Goal: Transaction & Acquisition: Book appointment/travel/reservation

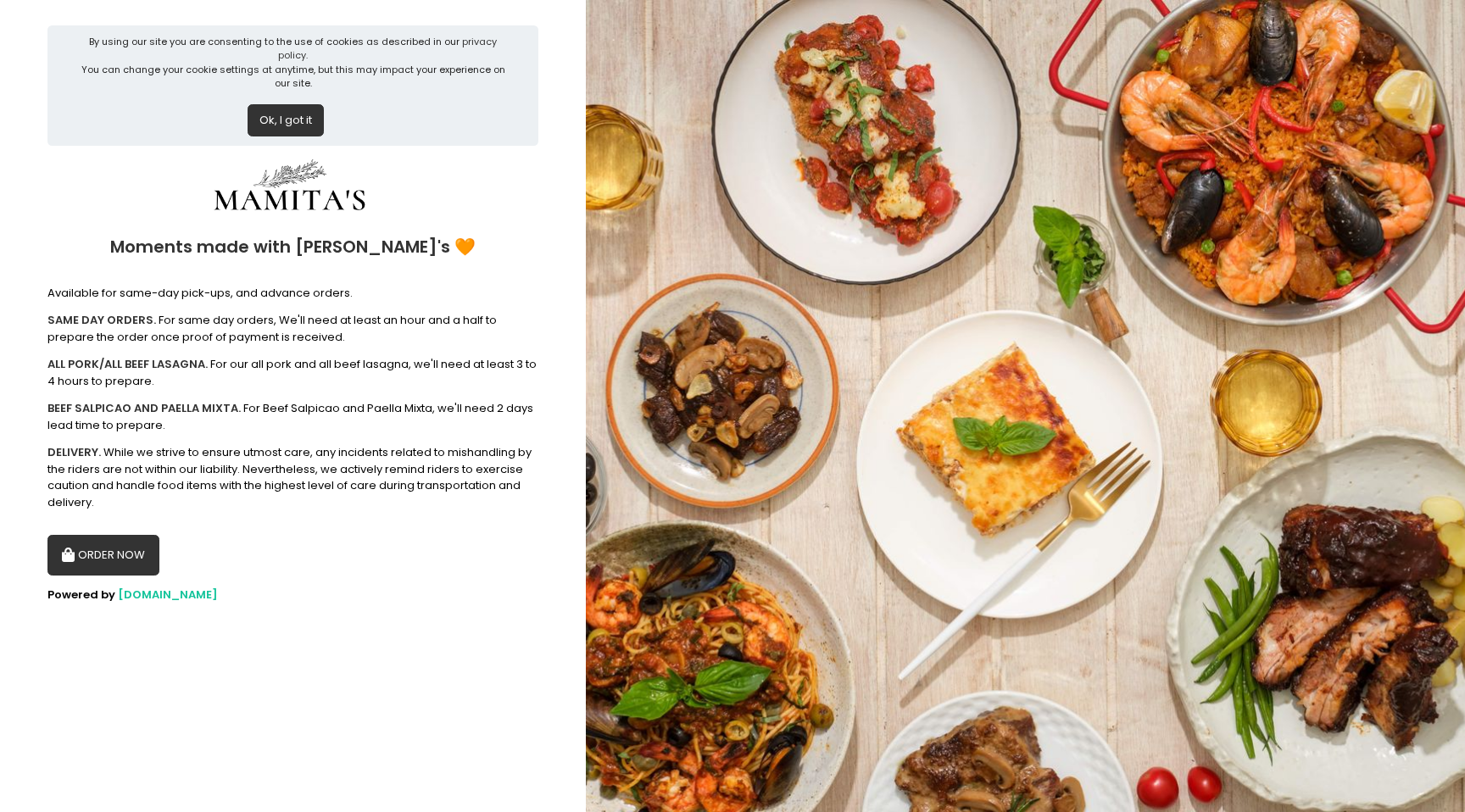
click at [103, 559] on button "ORDER NOW" at bounding box center [103, 555] width 112 height 41
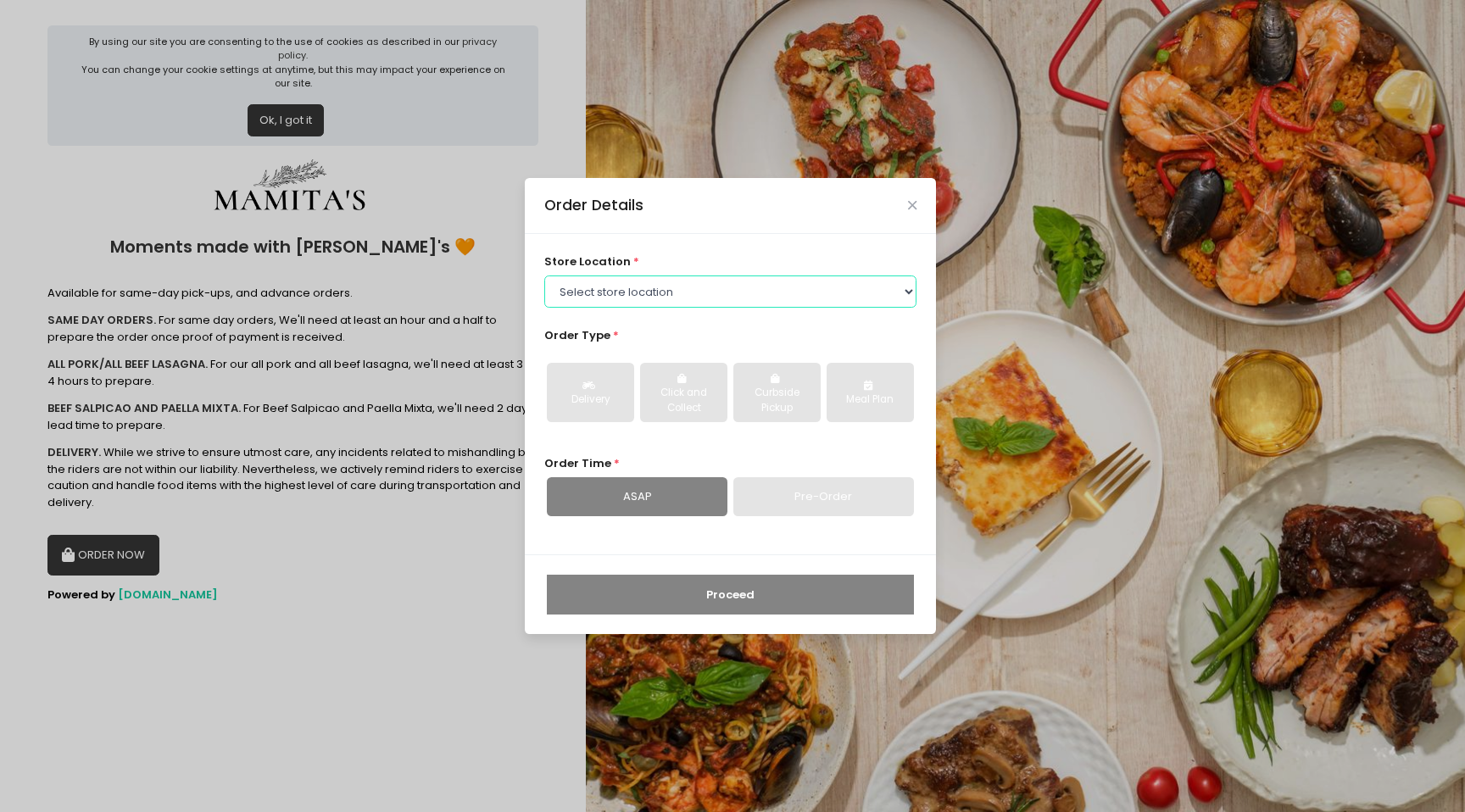
click at [570, 277] on select "Select store location Mamitas PH - [GEOGRAPHIC_DATA] Mamitas PH - [GEOGRAPHIC_D…" at bounding box center [731, 291] width 373 height 32
select select "6602978951b8268a02d72b28"
click at [544, 276] on select "Select store location Mamitas PH - [GEOGRAPHIC_DATA] Mamitas PH - [GEOGRAPHIC_D…" at bounding box center [731, 291] width 373 height 32
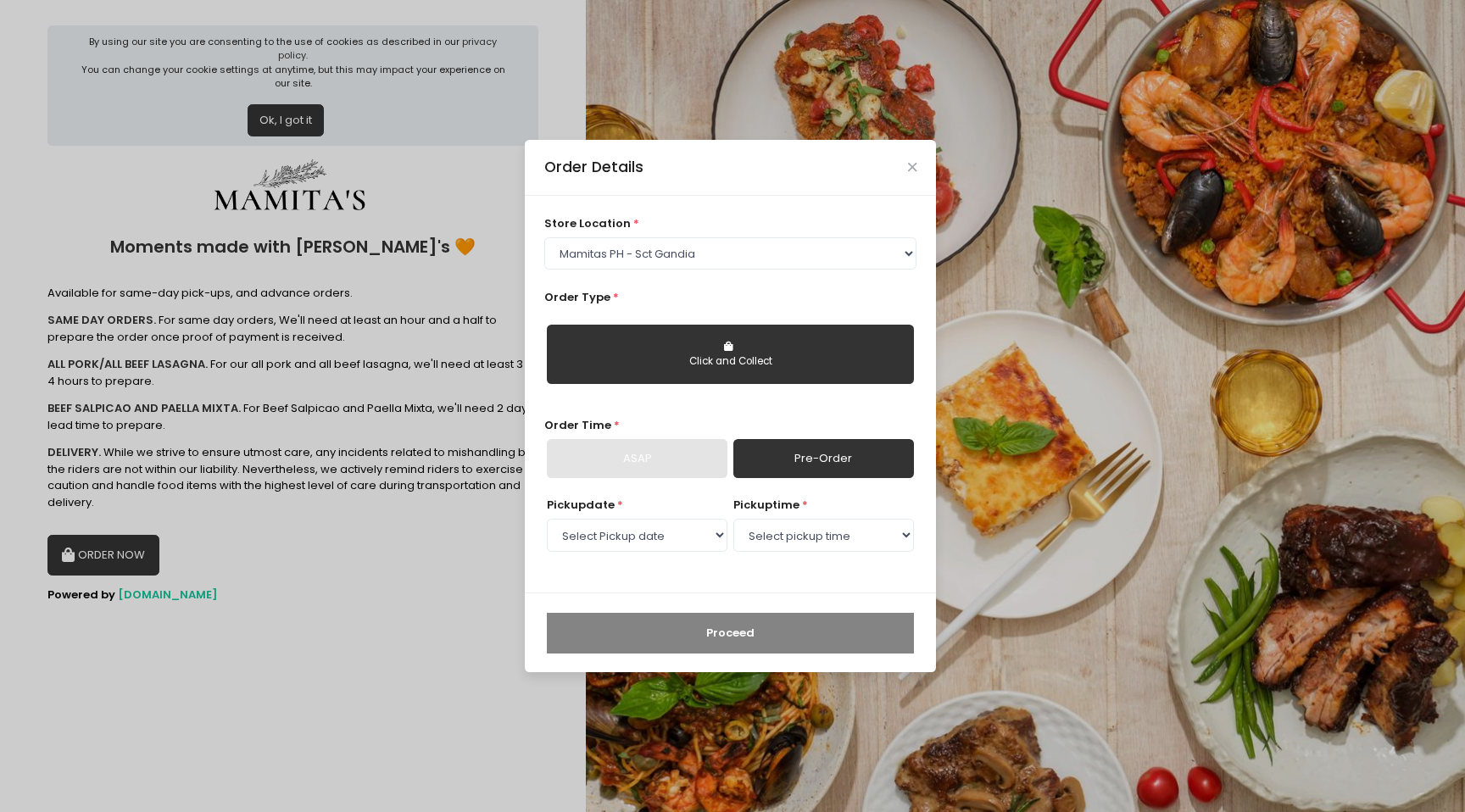
click at [708, 377] on button "Click and Collect" at bounding box center [731, 354] width 368 height 59
click at [731, 355] on div "Click and Collect" at bounding box center [731, 362] width 343 height 16
click at [678, 370] on button "Click and Collect" at bounding box center [731, 354] width 368 height 59
click at [678, 371] on button "Click and Collect" at bounding box center [731, 354] width 368 height 59
click at [743, 292] on div "Order Type * Click and Collect" at bounding box center [731, 344] width 373 height 109
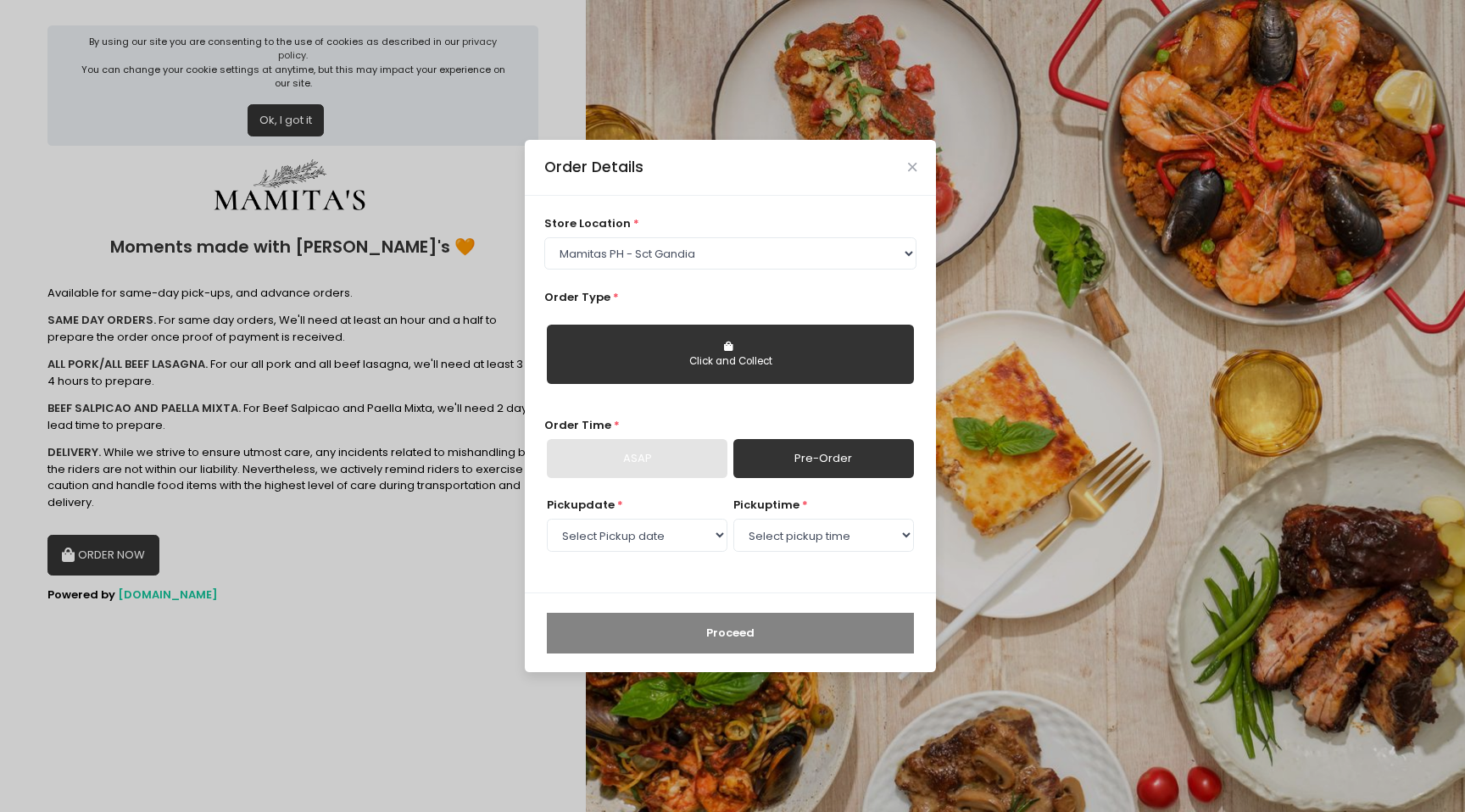
click at [724, 351] on icon "button" at bounding box center [730, 347] width 13 height 10
click at [816, 457] on link "Pre-Order" at bounding box center [824, 458] width 180 height 39
click at [756, 549] on select "Select pickup time" at bounding box center [824, 535] width 180 height 32
click at [642, 537] on select "Select Pickup date [DATE] [DATE] [DATE] [DATE] [DATE] [DATE] [DATE] [DATE] [DAT…" at bounding box center [637, 535] width 180 height 32
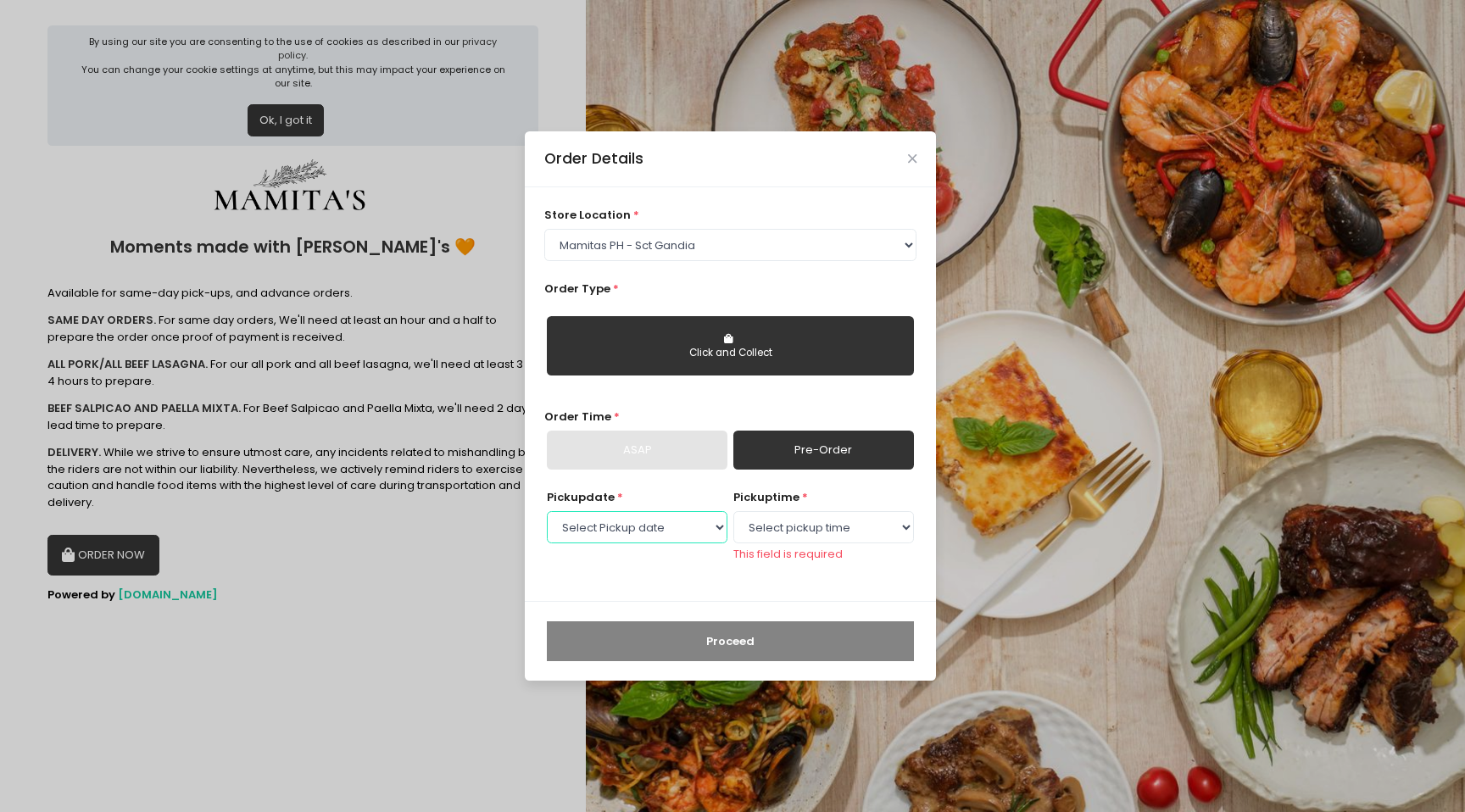
select select "[DATE]"
click at [547, 519] on select "Select Pickup date [DATE] [DATE] [DATE] [DATE] [DATE] [DATE] [DATE] [DATE] [DAT…" at bounding box center [637, 527] width 180 height 32
click at [786, 526] on select "Select pickup time 09:00 AM - 09:30 AM 09:30 AM - 10:00 AM 10:00 AM - 10:30 AM …" at bounding box center [824, 527] width 180 height 32
click at [733, 519] on select "Select pickup time 09:00 AM - 09:30 AM 09:30 AM - 10:00 AM 10:00 AM - 10:30 AM …" at bounding box center [824, 527] width 180 height 32
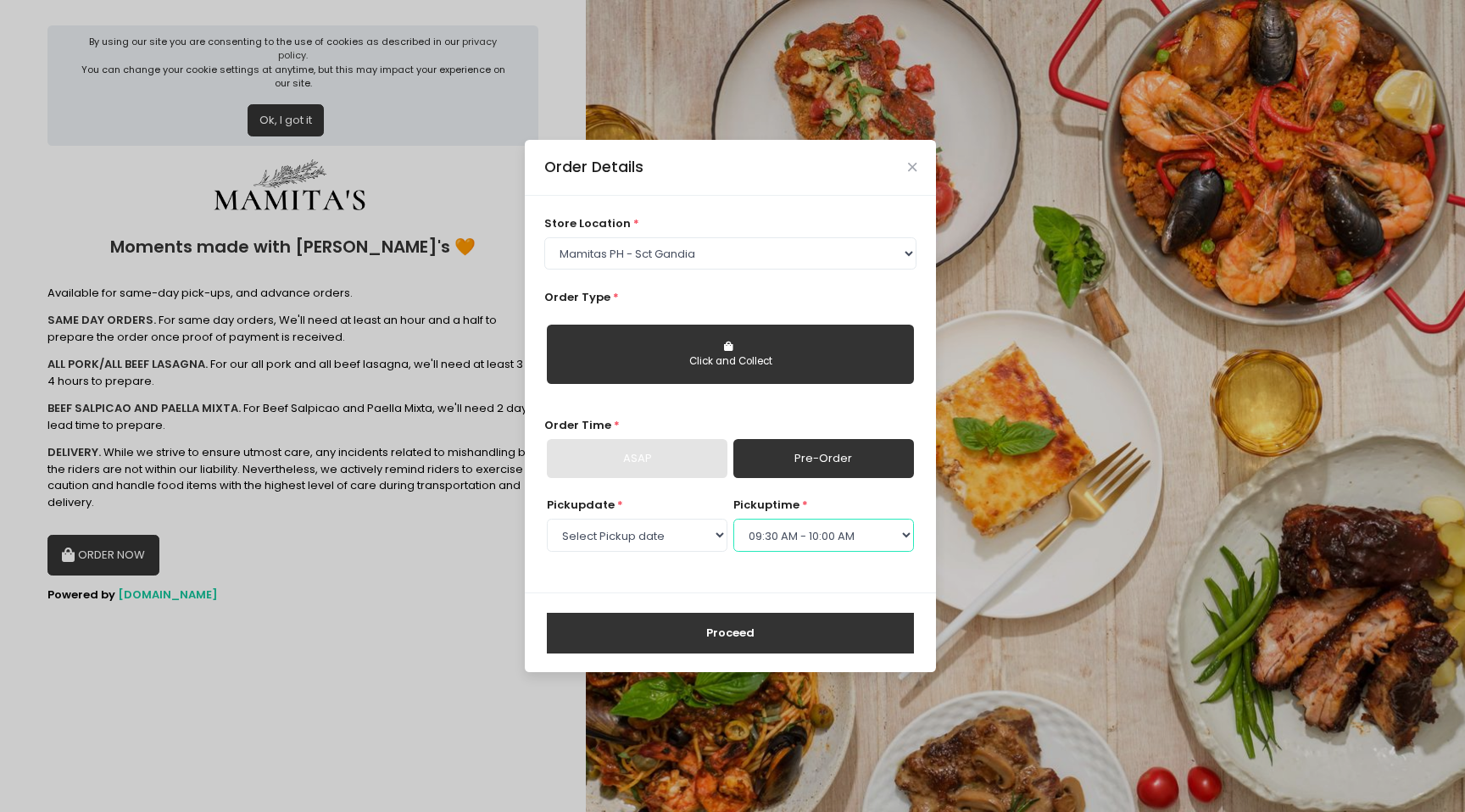
click at [817, 534] on select "Select pickup time 09:00 AM - 09:30 AM 09:30 AM - 10:00 AM 10:00 AM - 10:30 AM …" at bounding box center [824, 535] width 180 height 32
select select "09:00"
click at [733, 519] on select "Select pickup time 09:00 AM - 09:30 AM 09:30 AM - 10:00 AM 10:00 AM - 10:30 AM …" at bounding box center [824, 535] width 180 height 32
click at [785, 468] on link "Pre-Order" at bounding box center [824, 458] width 180 height 39
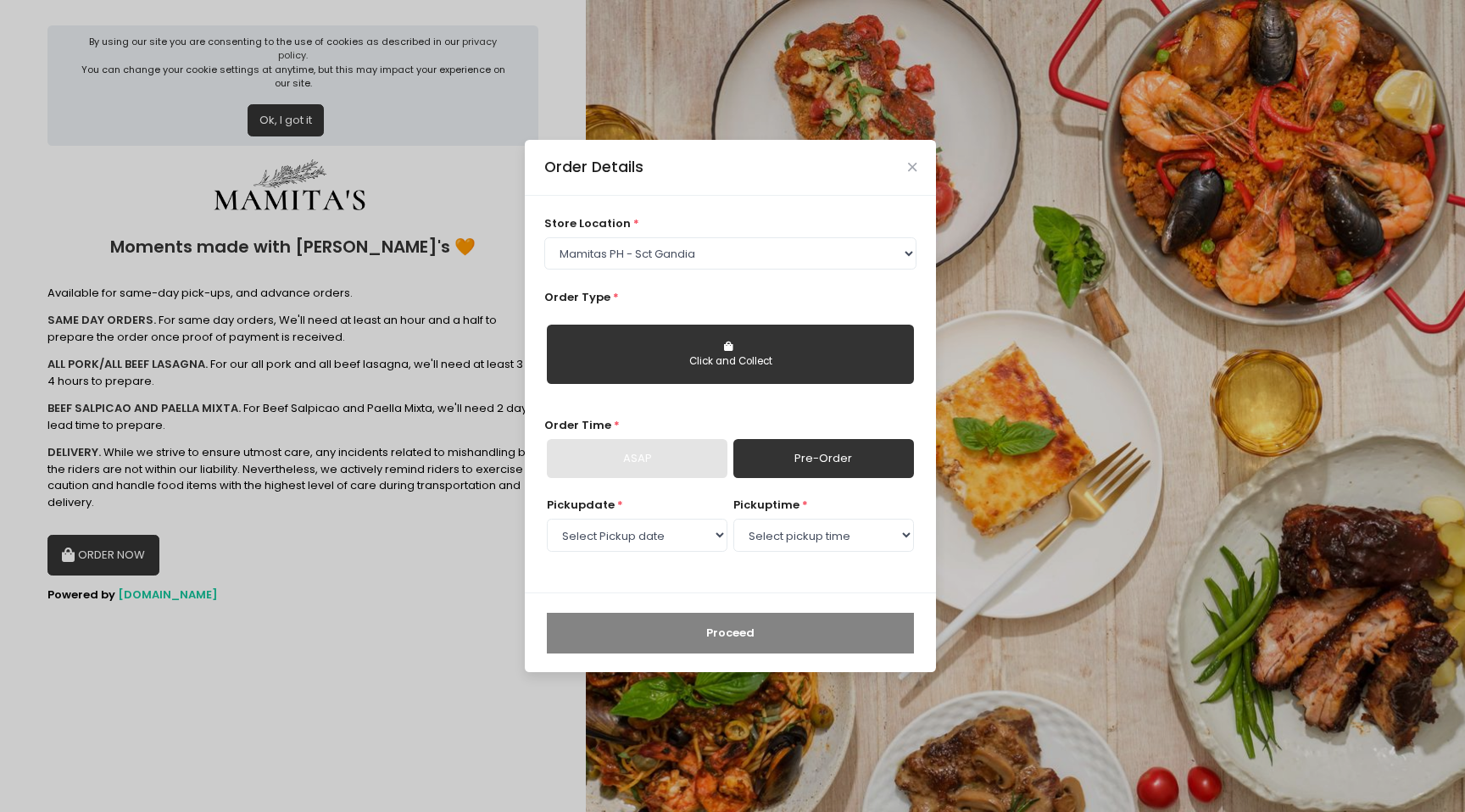
click at [790, 475] on link "Pre-Order" at bounding box center [824, 458] width 180 height 39
click at [797, 536] on select "Select pickup time 09:00 AM - 09:30 AM 09:30 AM - 10:00 AM 10:00 AM - 10:30 AM …" at bounding box center [824, 535] width 180 height 32
select select "09:00"
click at [733, 519] on select "Select pickup time 09:00 AM - 09:30 AM 09:30 AM - 10:00 AM 10:00 AM - 10:30 AM …" at bounding box center [824, 535] width 180 height 32
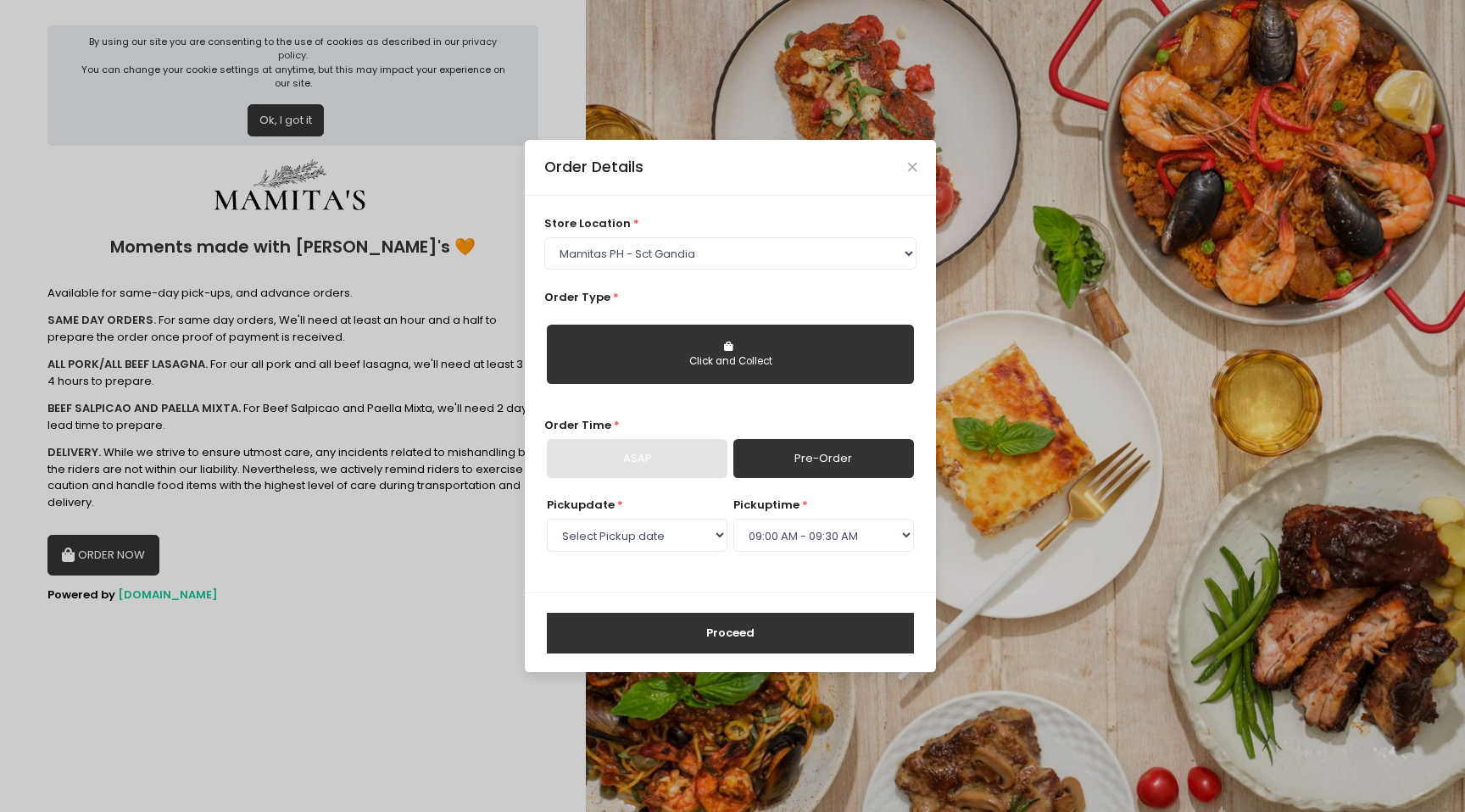
click at [714, 358] on div "Click and Collect" at bounding box center [731, 362] width 343 height 16
select select
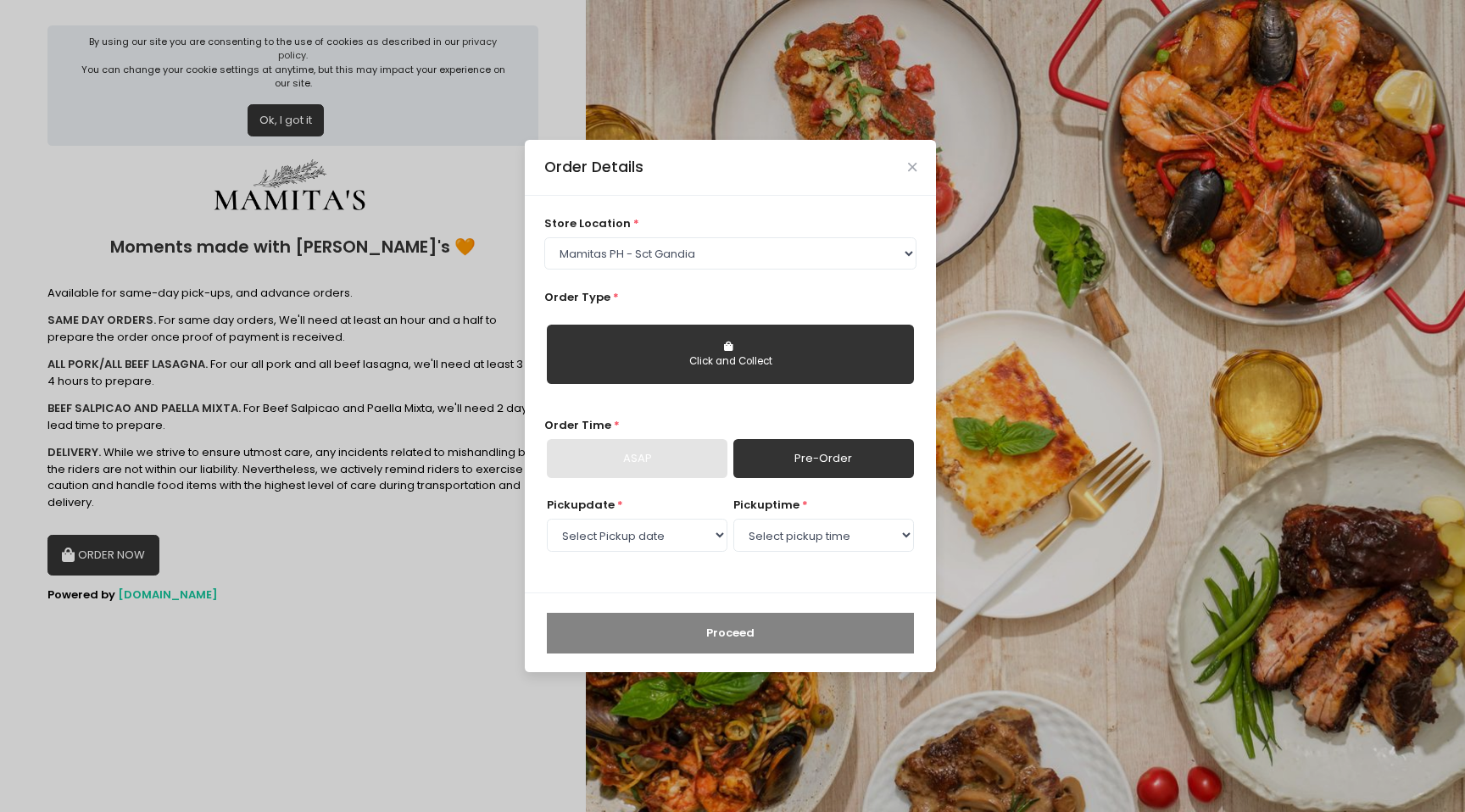
click at [348, 573] on div "Order Details store location * Select store location Mamitas PH - [GEOGRAPHIC_D…" at bounding box center [732, 406] width 1465 height 812
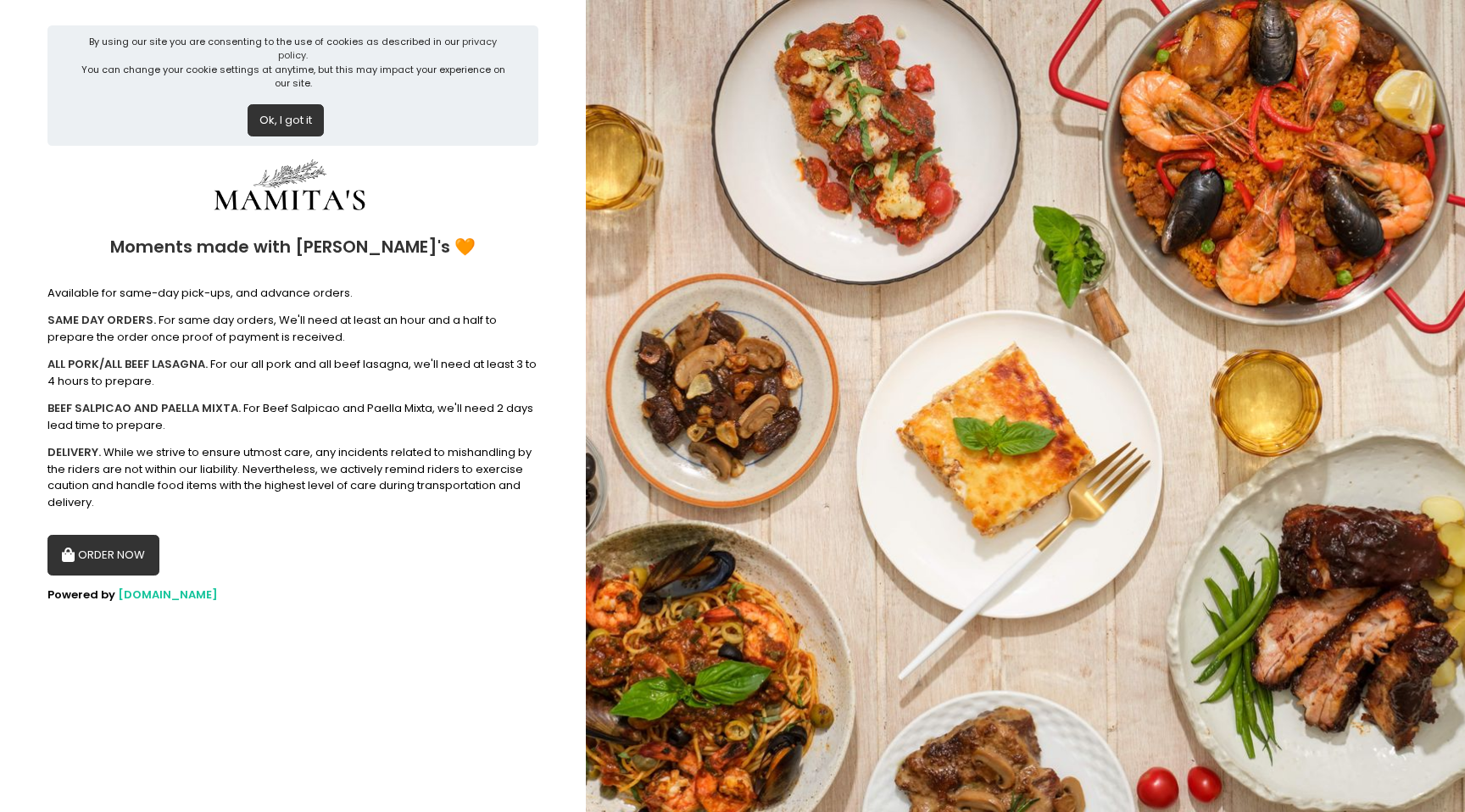
click at [282, 91] on div "Ok, I got it" at bounding box center [293, 114] width 434 height 47
click at [279, 104] on button "Ok, I got it" at bounding box center [286, 120] width 76 height 32
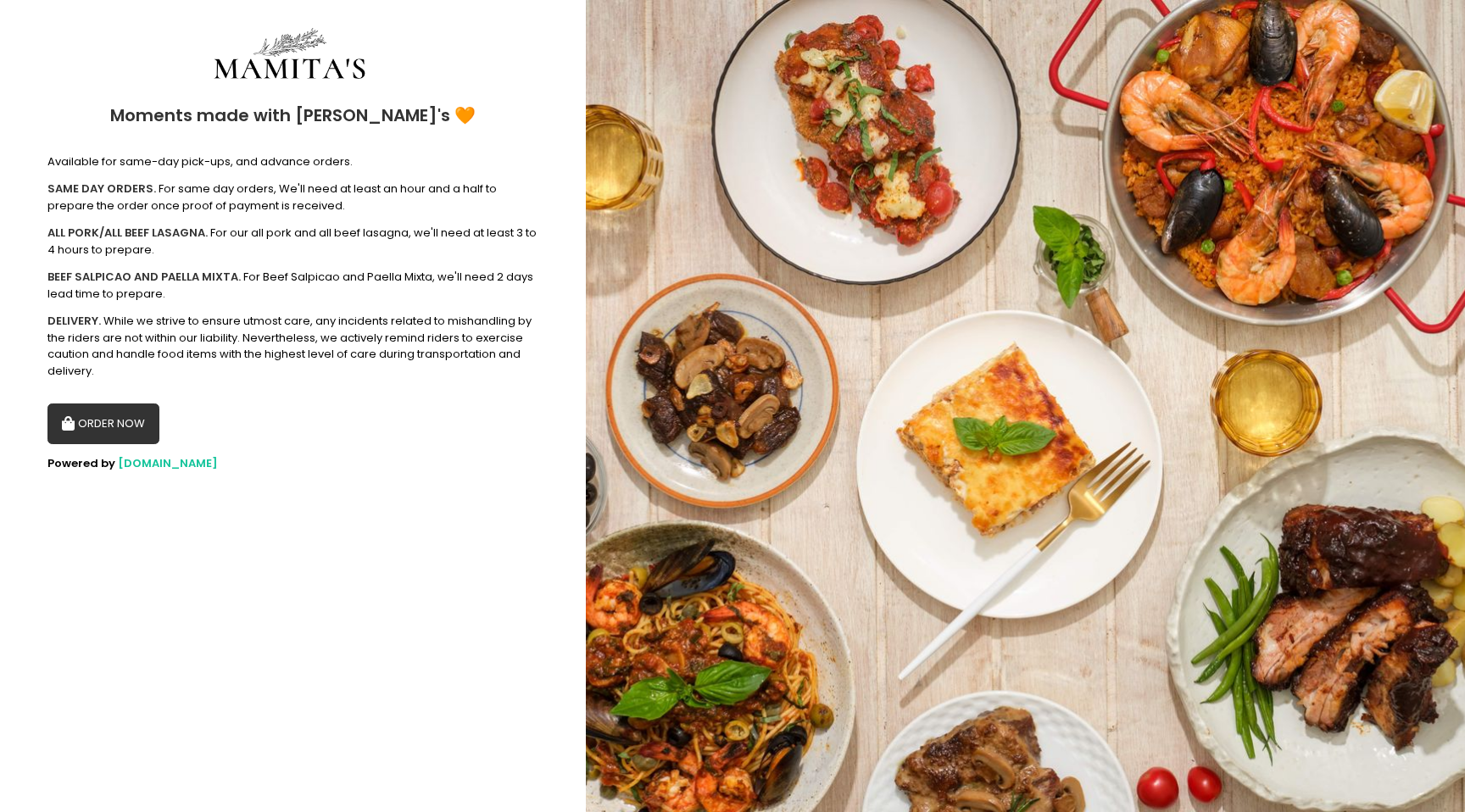
click at [136, 414] on button "ORDER NOW" at bounding box center [103, 424] width 112 height 41
select select "6602978951b8268a02d72b28"
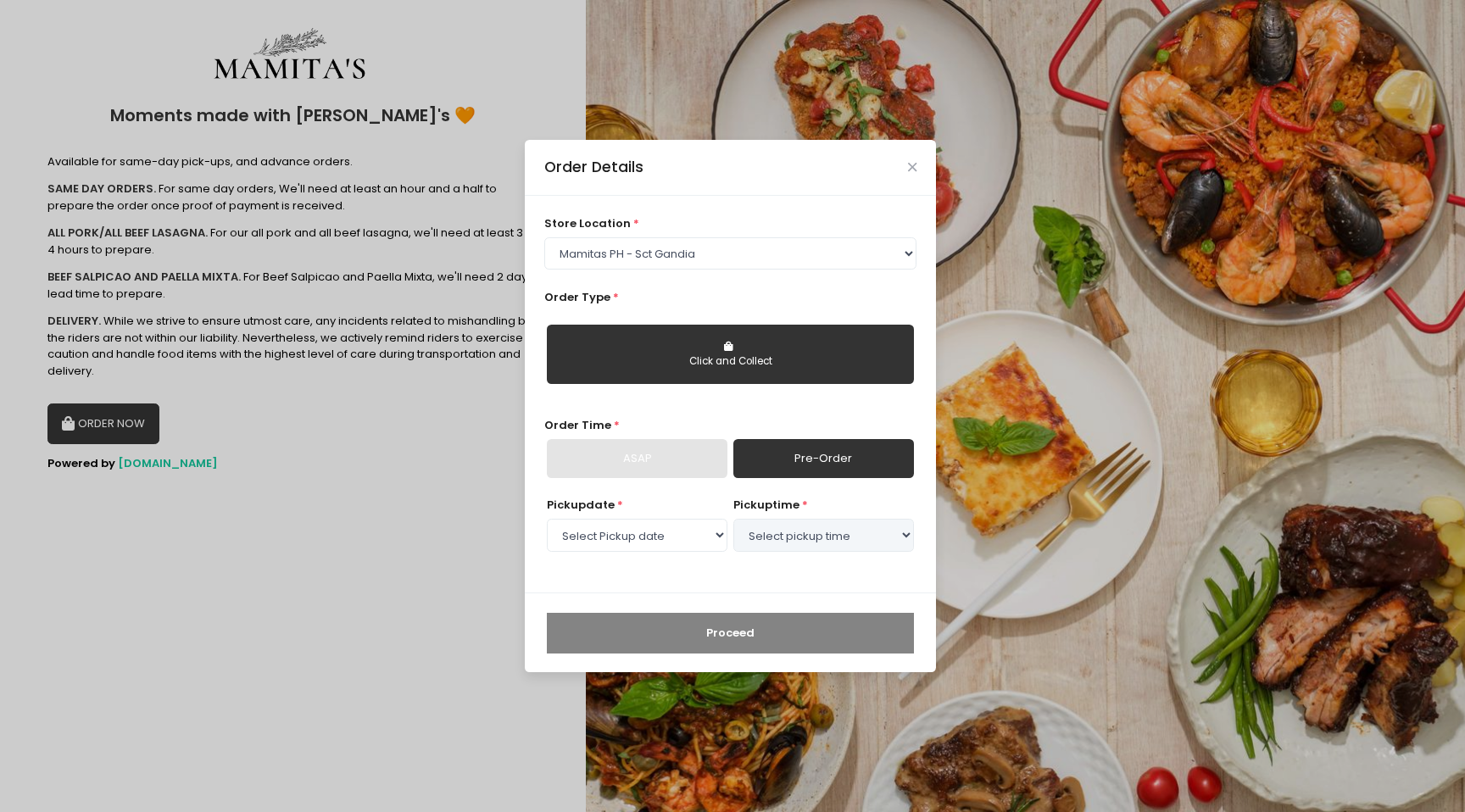
select select "[DATE]"
click at [788, 332] on button "Click and Collect" at bounding box center [731, 354] width 368 height 59
click at [726, 360] on div "Click and Collect" at bounding box center [731, 362] width 343 height 16
click at [913, 158] on div "Order Details" at bounding box center [731, 167] width 411 height 56
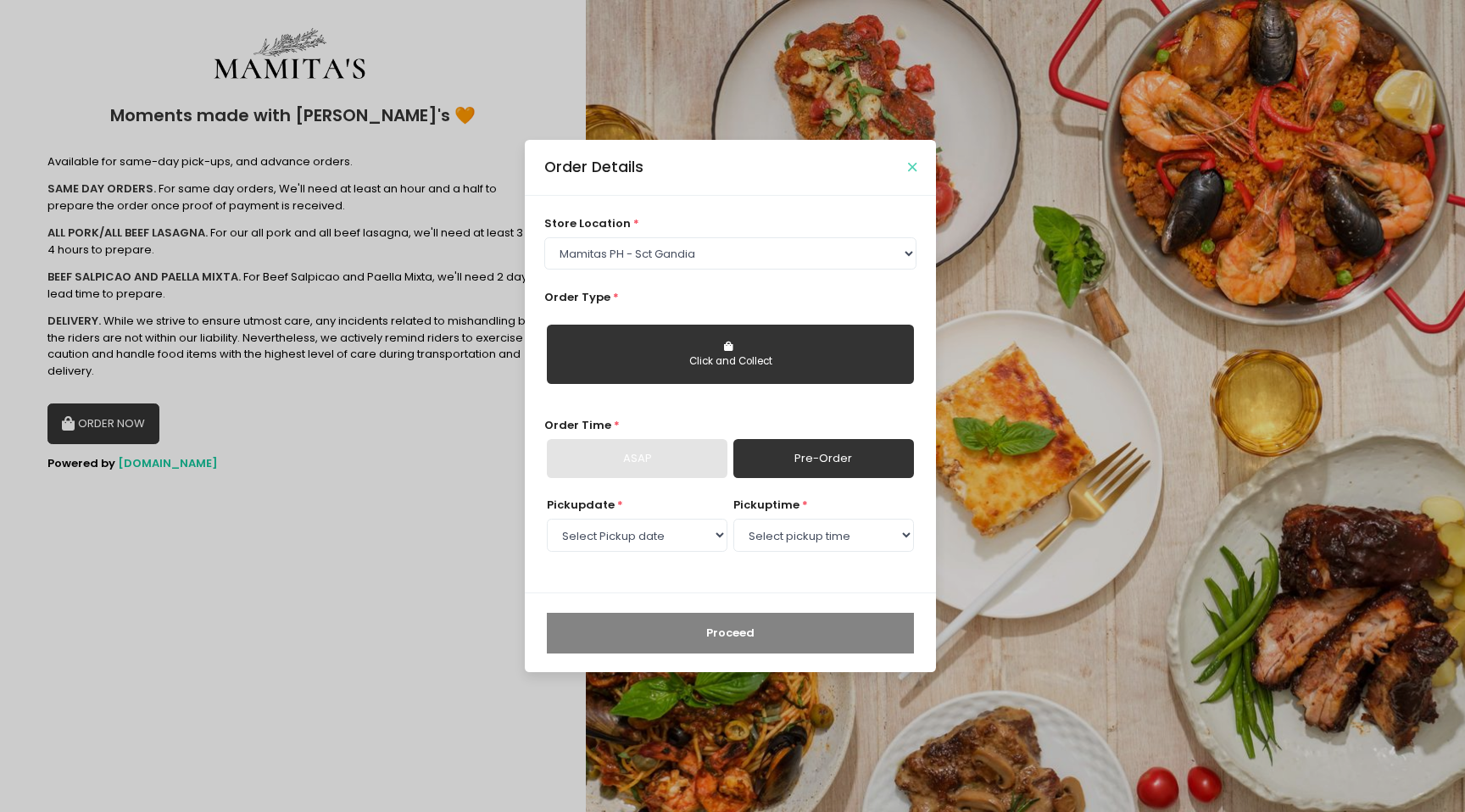
click at [910, 172] on icon "Close" at bounding box center [913, 167] width 9 height 13
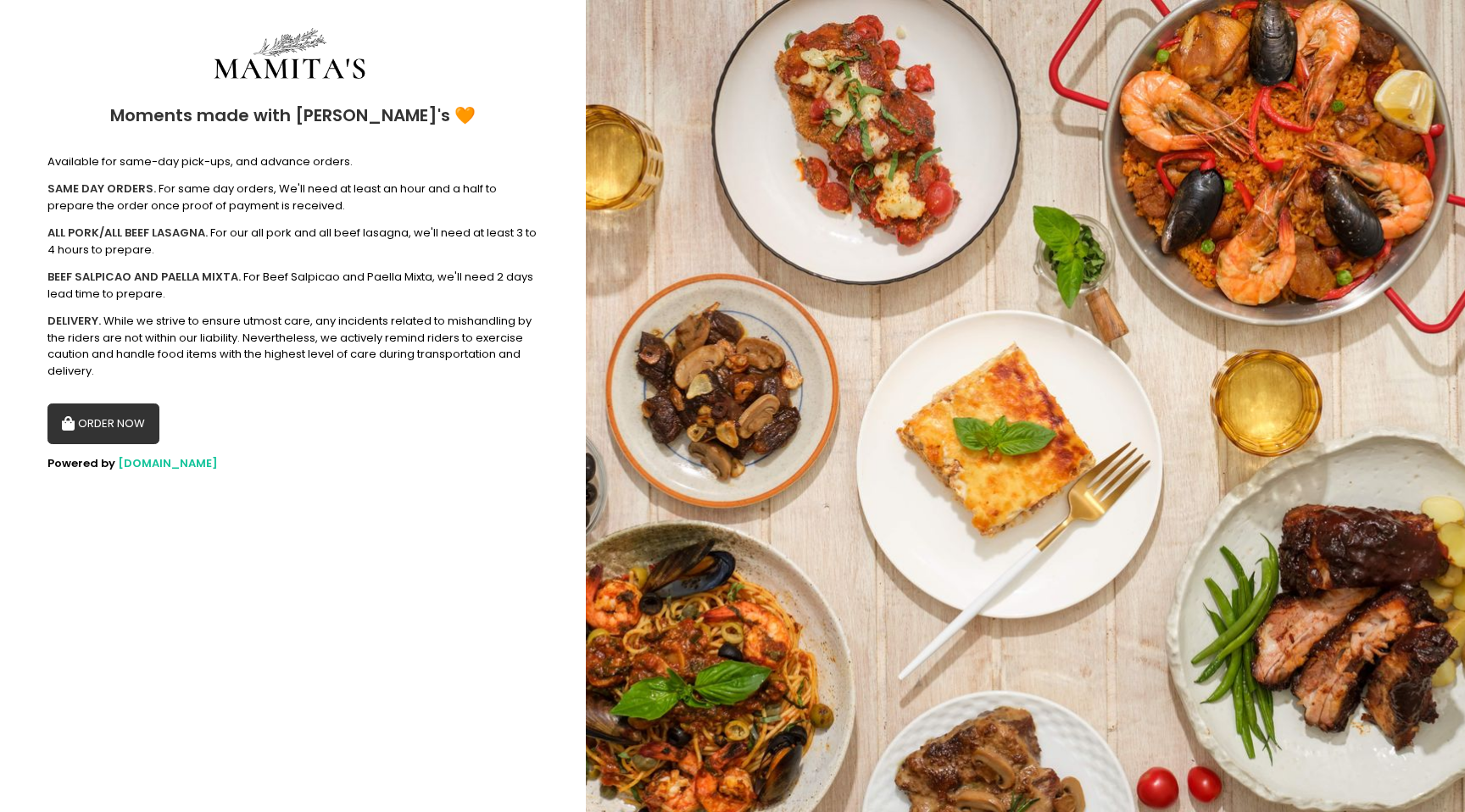
click at [984, 432] on img at bounding box center [1026, 406] width 879 height 812
drag, startPoint x: 160, startPoint y: 348, endPoint x: 130, endPoint y: 356, distance: 31.0
click at [153, 352] on div "DELIVERY. While we strive to ensure utmost care, any incidents related to misha…" at bounding box center [293, 346] width 491 height 66
click at [35, 211] on section "Moments made with [PERSON_NAME]'s 🧡 Available for same-day pick-ups, and advanc…" at bounding box center [293, 406] width 586 height 812
click at [92, 286] on div "SAME DAY ORDERS. For same day orders, We'll need at least an hour and a half to…" at bounding box center [293, 279] width 491 height 198
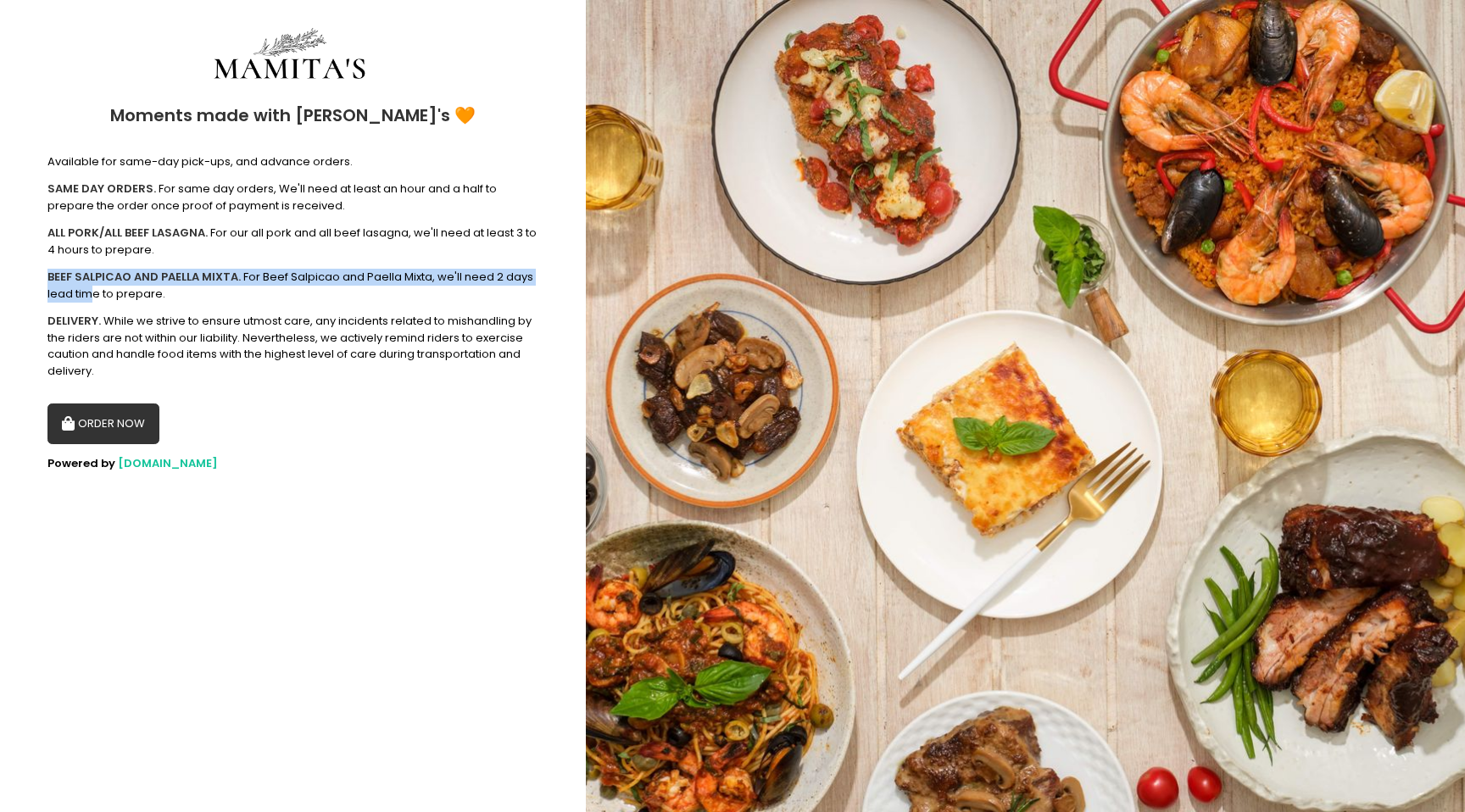
click at [92, 297] on div "BEEF SALPICAO AND PAELLA MIXTA. For Beef Salpicao and Paella Mixta, we'll need …" at bounding box center [293, 285] width 491 height 33
click at [92, 391] on div "ORDER NOW" at bounding box center [293, 417] width 491 height 55
click at [94, 427] on button "ORDER NOW" at bounding box center [103, 424] width 112 height 41
select select "6602978951b8268a02d72b28"
select select "[DATE]"
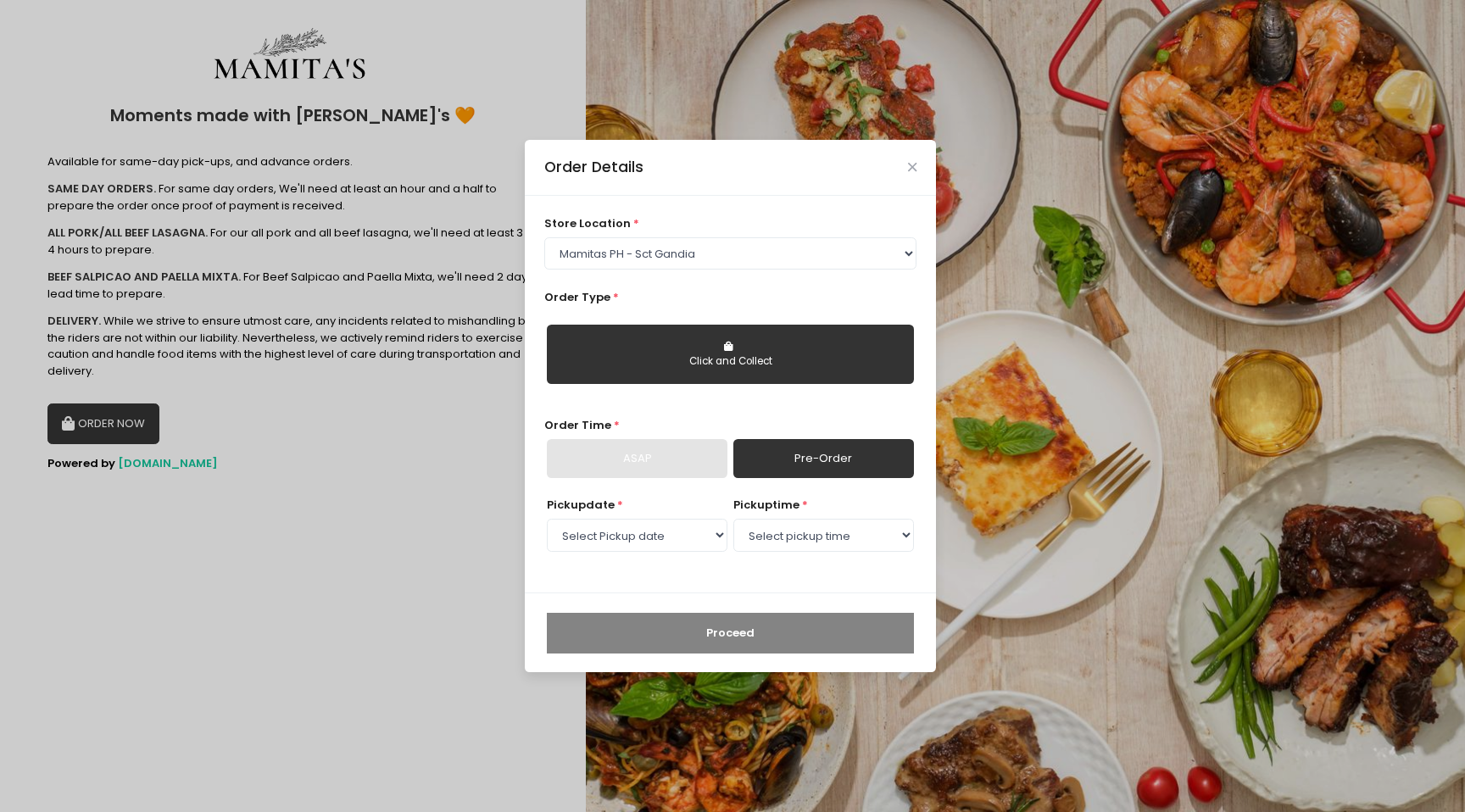
drag, startPoint x: 642, startPoint y: 374, endPoint x: 651, endPoint y: 372, distance: 9.2
click at [651, 372] on button "Click and Collect" at bounding box center [731, 354] width 368 height 59
click at [753, 359] on div "Click and Collect" at bounding box center [731, 362] width 343 height 16
drag, startPoint x: 746, startPoint y: 348, endPoint x: 734, endPoint y: 321, distance: 29.5
click at [746, 348] on button "Click and Collect" at bounding box center [731, 354] width 368 height 59
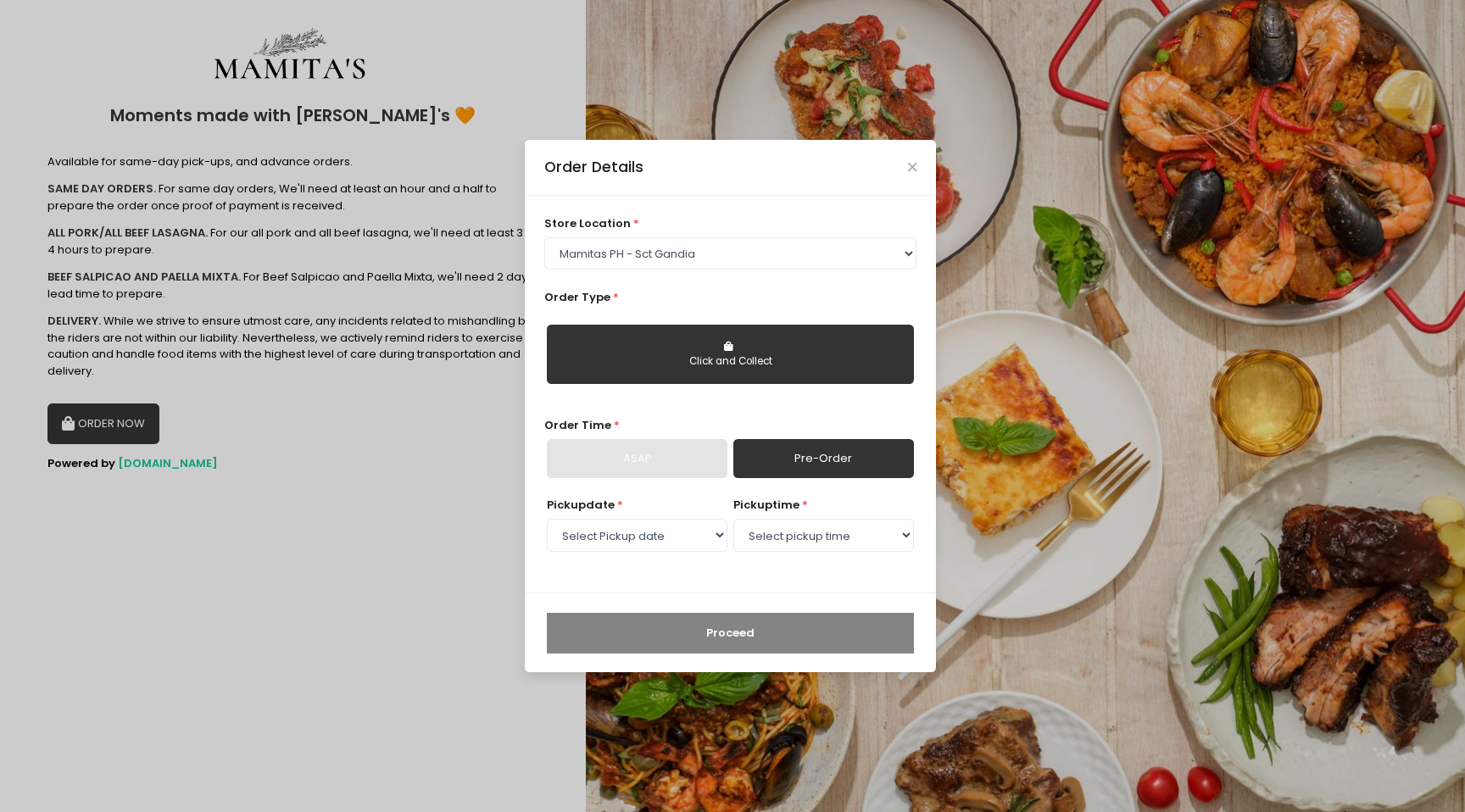
drag, startPoint x: 726, startPoint y: 301, endPoint x: 702, endPoint y: 283, distance: 30.0
click at [719, 293] on div "Order Type * Click and Collect" at bounding box center [731, 344] width 373 height 109
click at [672, 266] on select "Select store location Mamitas PH - [GEOGRAPHIC_DATA] Mamitas PH - [GEOGRAPHIC_D…" at bounding box center [731, 253] width 373 height 32
click at [544, 237] on select "Select store location Mamitas PH - [GEOGRAPHIC_DATA] Mamitas PH - [GEOGRAPHIC_D…" at bounding box center [731, 253] width 373 height 32
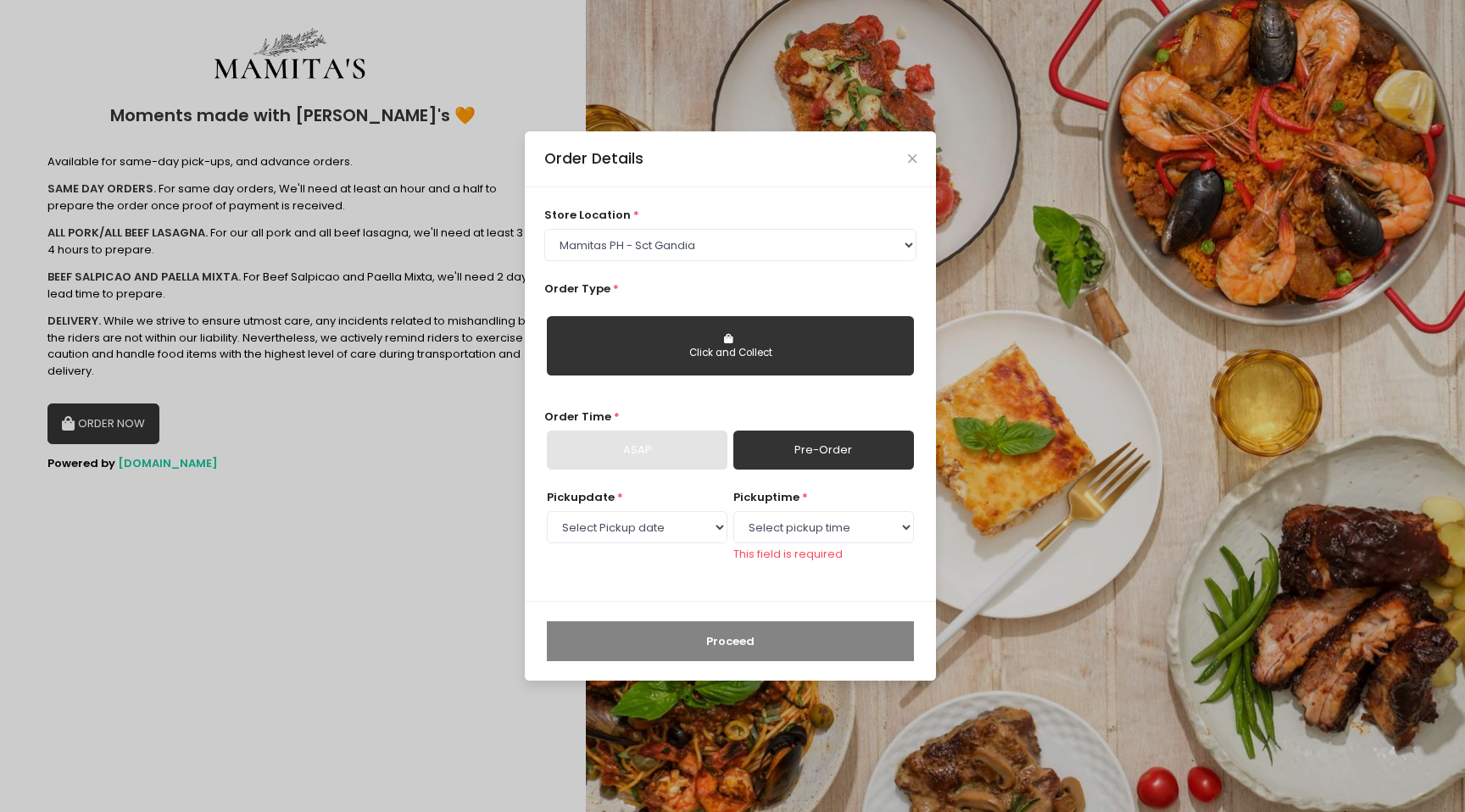
click at [661, 353] on button "Click and Collect" at bounding box center [731, 346] width 368 height 59
click at [661, 353] on div "Click and Collect" at bounding box center [731, 354] width 343 height 16
click at [804, 533] on select "Select pickup time 09:00 AM - 09:30 AM 09:30 AM - 10:00 AM 10:00 AM - 10:30 AM …" at bounding box center [824, 527] width 180 height 32
select select "09:00"
click at [733, 519] on select "Select pickup time 09:00 AM - 09:30 AM 09:30 AM - 10:00 AM 10:00 AM - 10:30 AM …" at bounding box center [824, 527] width 180 height 32
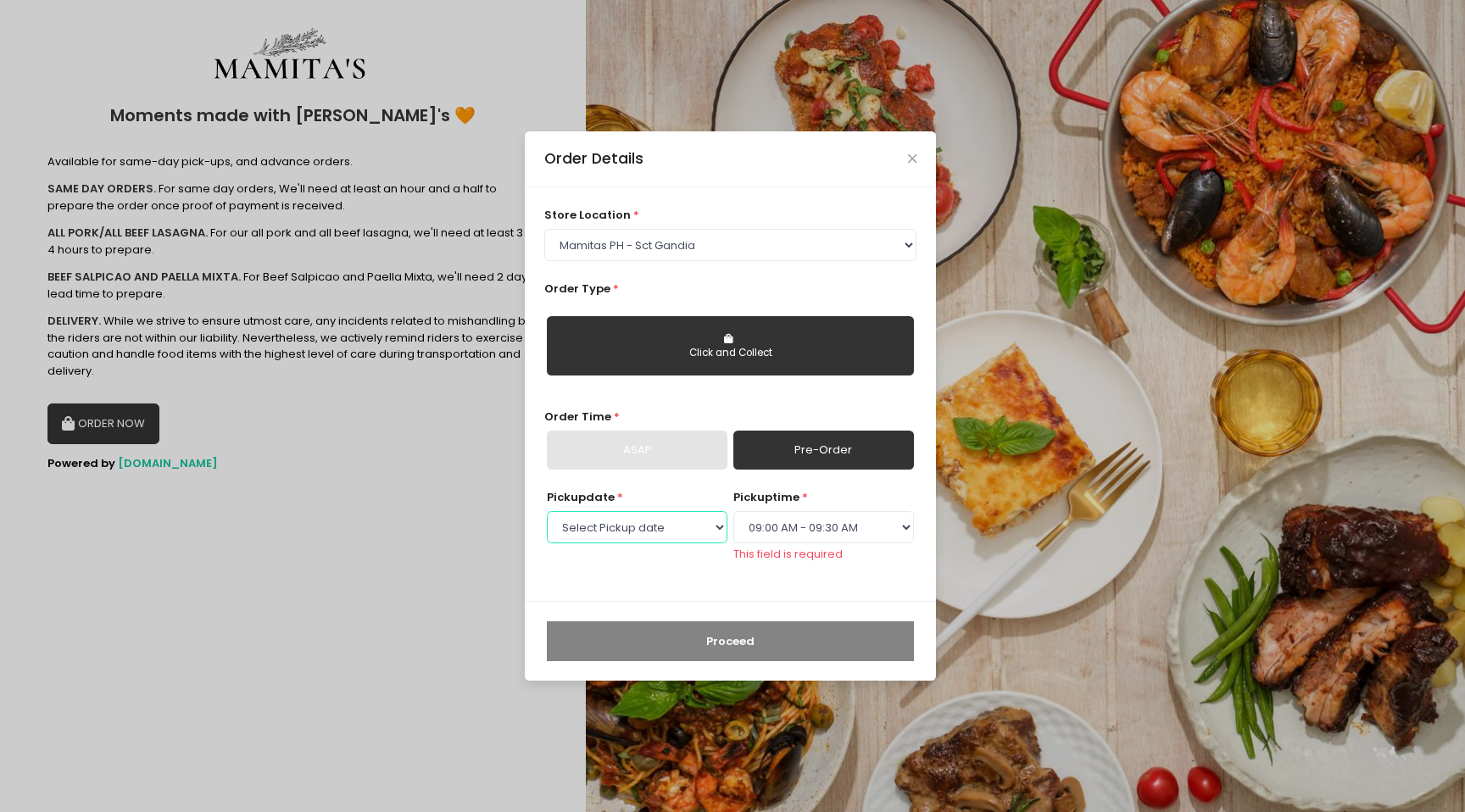
click at [639, 527] on select "Select Pickup date [DATE] [DATE] [DATE] [DATE] [DATE] [DATE] [DATE] [DATE] [DAT…" at bounding box center [637, 527] width 180 height 32
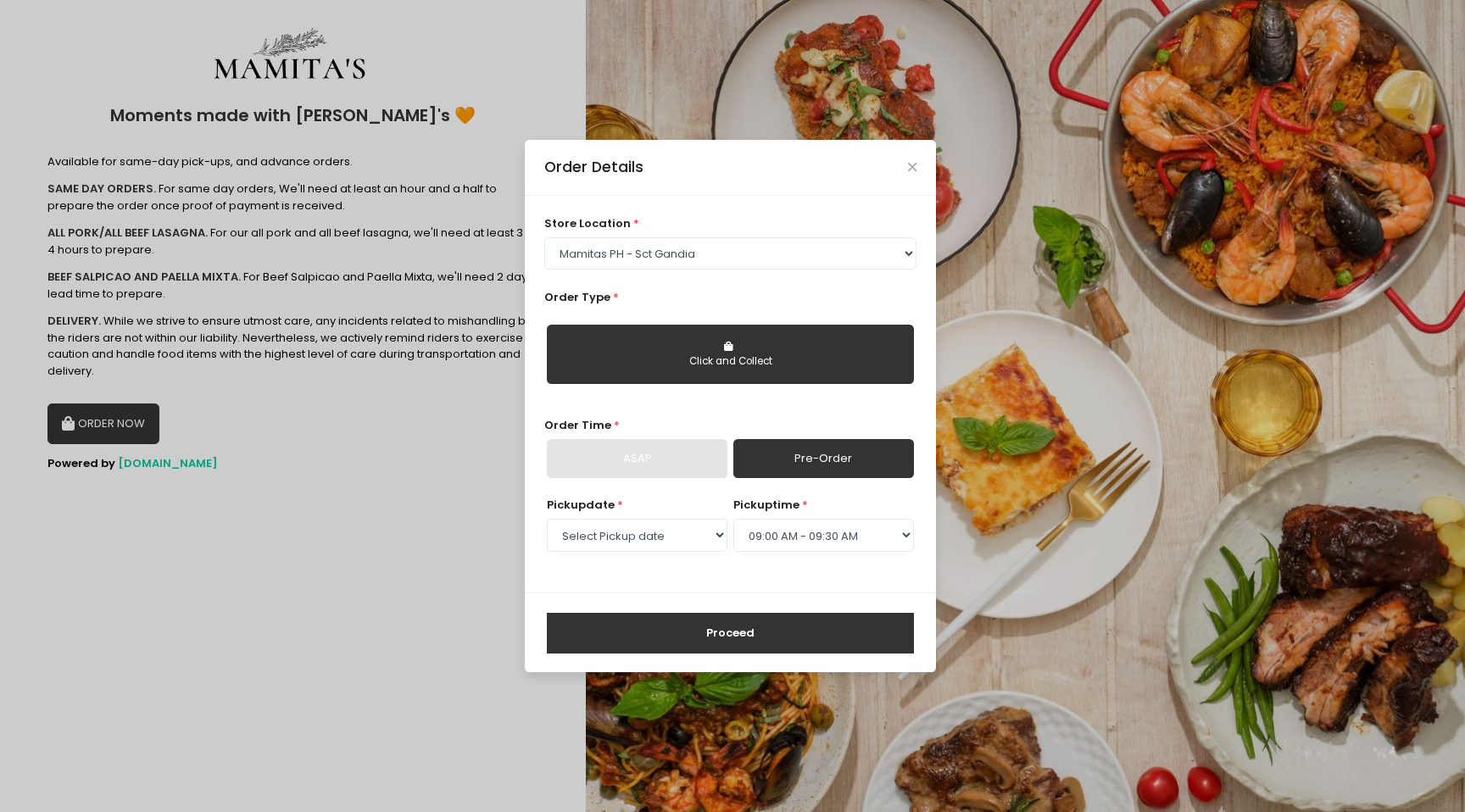
click at [762, 469] on link "Pre-Order" at bounding box center [824, 458] width 180 height 39
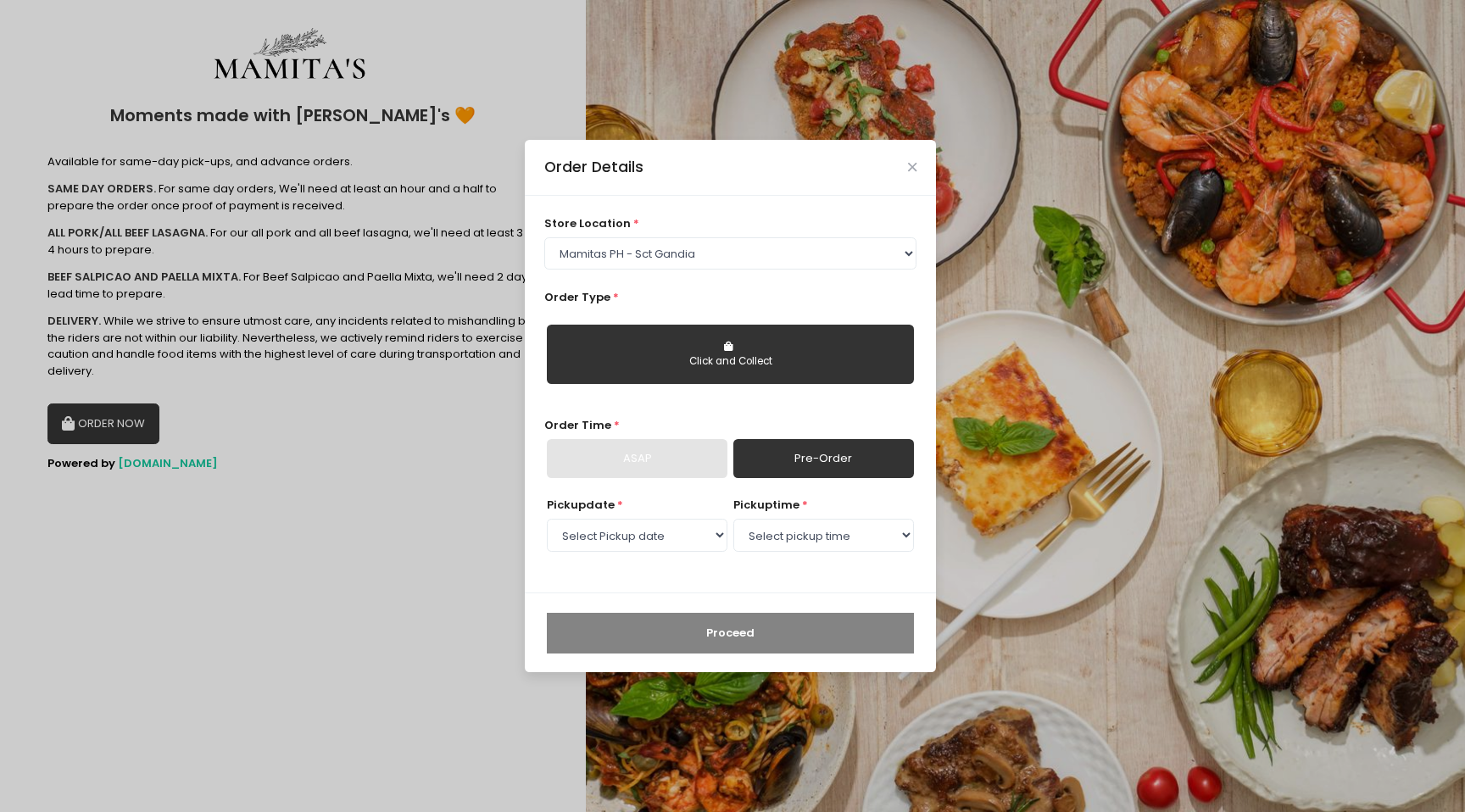
drag, startPoint x: 604, startPoint y: 459, endPoint x: 595, endPoint y: 460, distance: 9.1
click at [601, 459] on div "ASAP" at bounding box center [637, 458] width 180 height 39
click at [814, 540] on select "Select pickup time 09:00 AM - 09:30 AM 09:30 AM - 10:00 AM 10:00 AM - 10:30 AM …" at bounding box center [824, 535] width 180 height 32
select select "09:00"
click at [733, 519] on select "Select pickup time 09:00 AM - 09:30 AM 09:30 AM - 10:00 AM 10:00 AM - 10:30 AM …" at bounding box center [824, 535] width 180 height 32
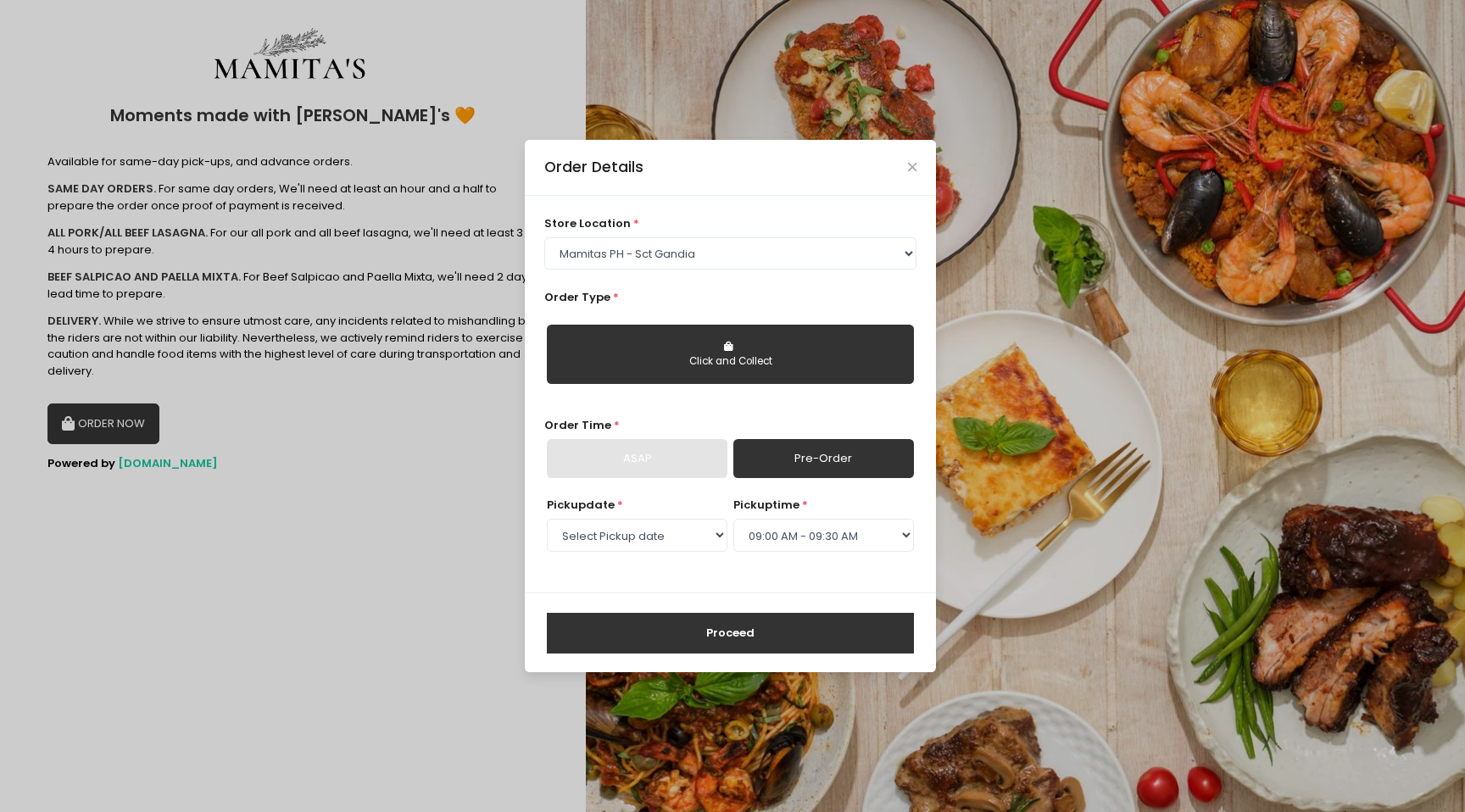
click at [746, 347] on button "Click and Collect" at bounding box center [731, 354] width 368 height 59
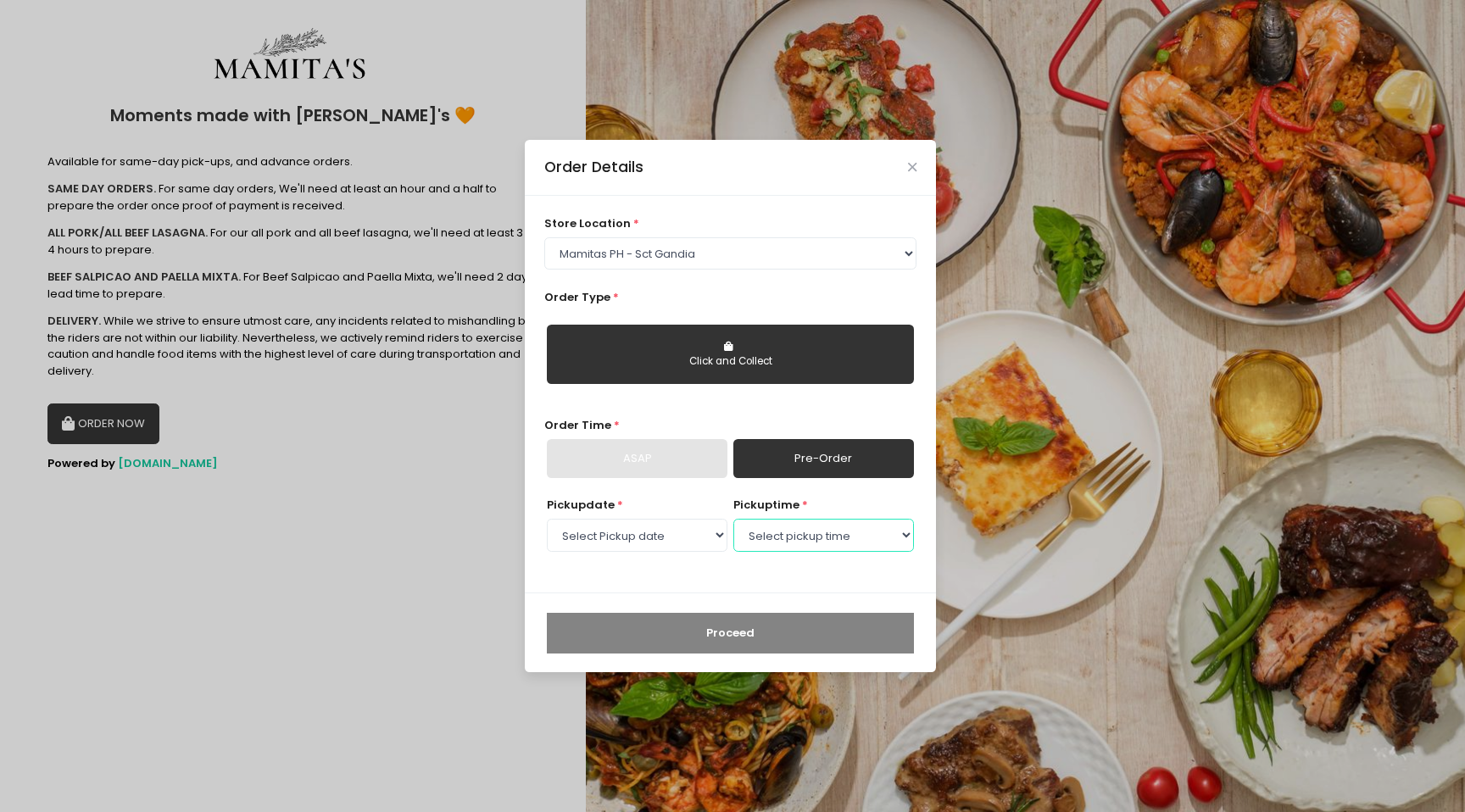
click at [828, 543] on select "Select pickup time 09:00 AM - 09:30 AM 09:30 AM - 10:00 AM 10:00 AM - 10:30 AM …" at bounding box center [824, 535] width 180 height 32
select select "09:00"
click at [733, 519] on select "Select pickup time 09:00 AM - 09:30 AM 09:30 AM - 10:00 AM 10:00 AM - 10:30 AM …" at bounding box center [824, 535] width 180 height 32
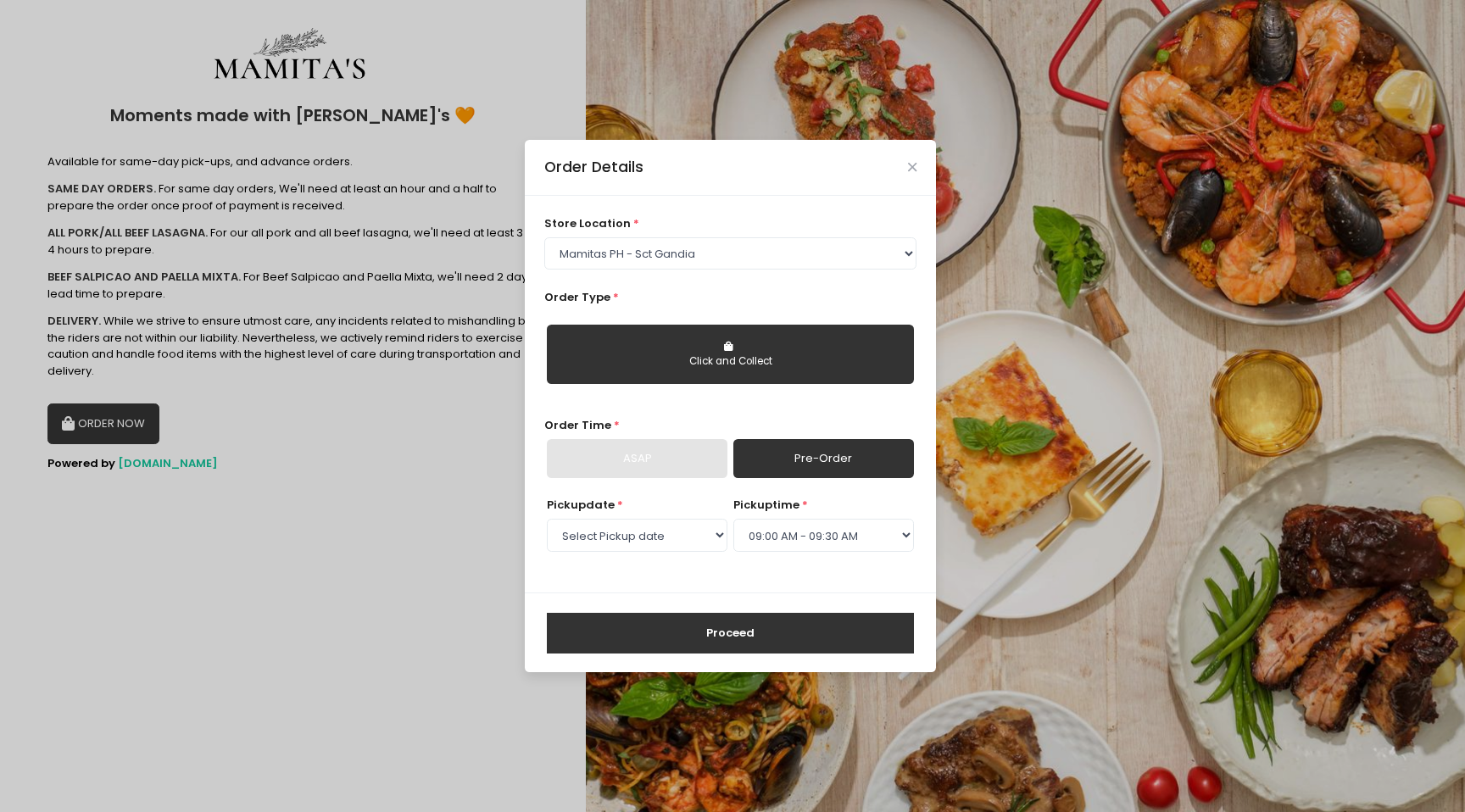
click at [726, 640] on button "Proceed" at bounding box center [731, 633] width 368 height 41
